Goal: Task Accomplishment & Management: Use online tool/utility

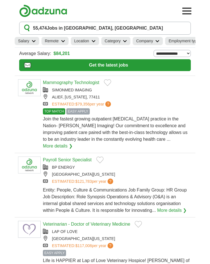
click at [183, 5] on button "Toggle main navigation menu" at bounding box center [187, 11] width 12 height 12
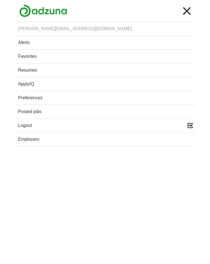
click at [187, 8] on button "Toggle main navigation menu" at bounding box center [187, 11] width 12 height 12
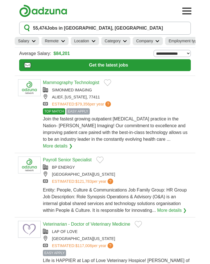
click at [129, 28] on button "55,474 Jobs in Houston, TX" at bounding box center [104, 28] width 171 height 13
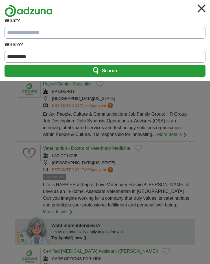
click at [53, 31] on input "What?" at bounding box center [105, 33] width 201 height 12
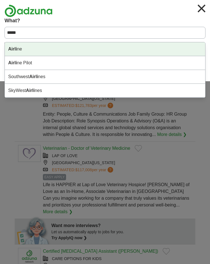
click at [34, 48] on div "Airli ne" at bounding box center [105, 49] width 200 height 14
type input "*******"
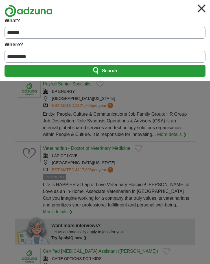
click at [117, 72] on span "Search" at bounding box center [109, 70] width 15 height 11
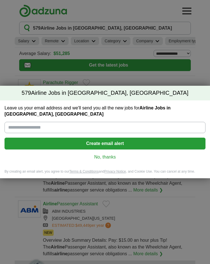
click at [107, 155] on link "No, thanks" at bounding box center [105, 157] width 192 height 6
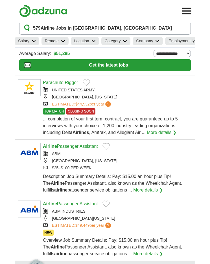
click at [148, 161] on div "[GEOGRAPHIC_DATA], [US_STATE]" at bounding box center [117, 161] width 149 height 6
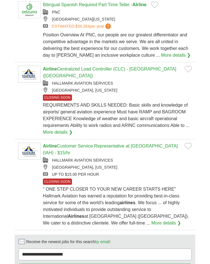
scroll to position [645, 0]
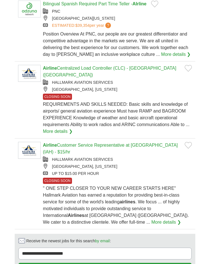
click at [95, 200] on span "" ONE STEP CLOSER TO YOUR NEW CAREER STARTS HERE" Hallmark Aviation has earned …" at bounding box center [116, 205] width 146 height 39
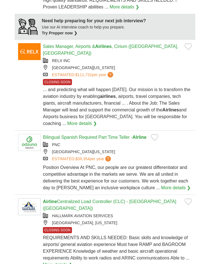
scroll to position [512, 0]
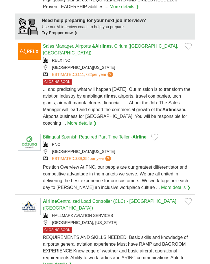
click at [108, 149] on div "[GEOGRAPHIC_DATA][US_STATE]" at bounding box center [117, 152] width 149 height 6
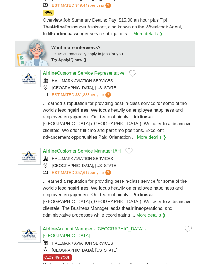
scroll to position [220, 0]
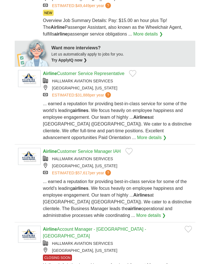
click at [112, 154] on link "Airline Customer Service Manager IAH" at bounding box center [82, 151] width 78 height 5
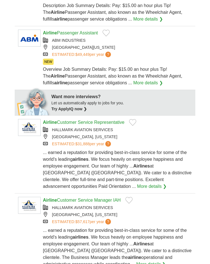
scroll to position [0, 0]
